Goal: Task Accomplishment & Management: Understand process/instructions

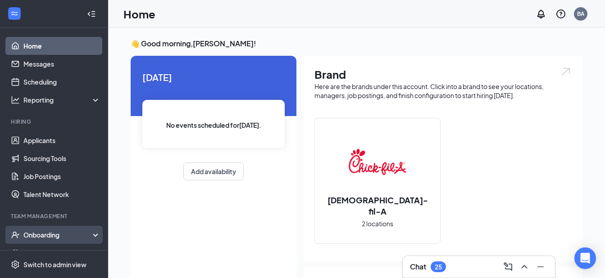
click at [39, 234] on div "Onboarding" at bounding box center [57, 235] width 69 height 9
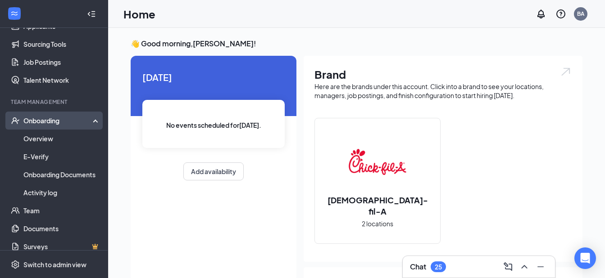
scroll to position [123, 0]
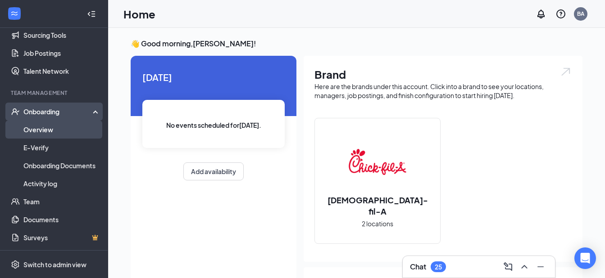
click at [48, 132] on link "Overview" at bounding box center [61, 130] width 77 height 18
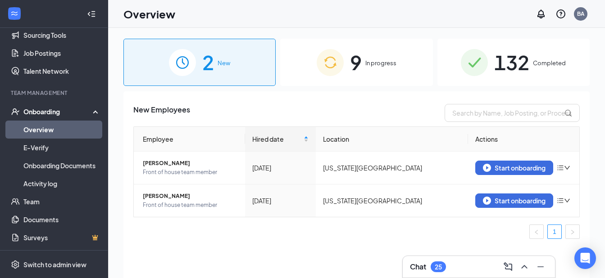
click at [394, 50] on div "9 In progress" at bounding box center [356, 62] width 152 height 47
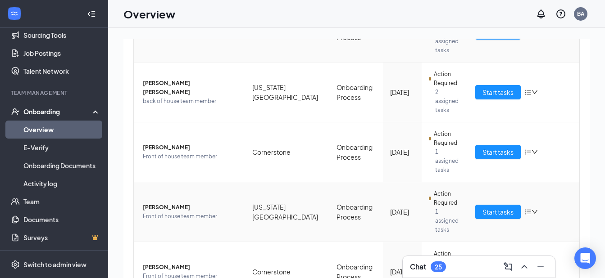
scroll to position [160, 0]
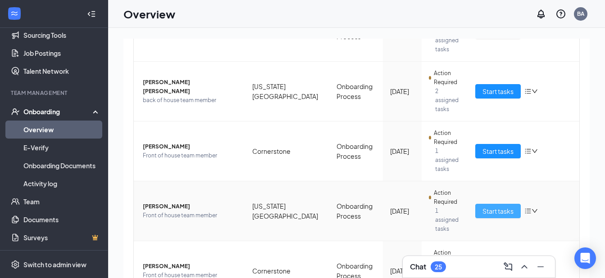
click at [502, 206] on span "Start tasks" at bounding box center [497, 211] width 31 height 10
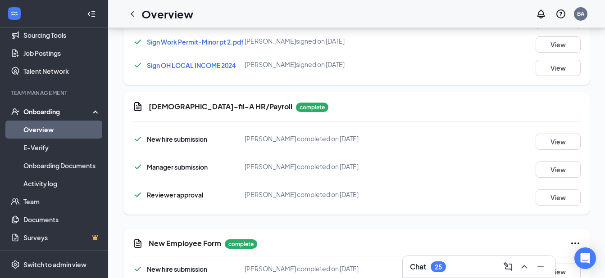
scroll to position [809, 0]
